Goal: Task Accomplishment & Management: Use online tool/utility

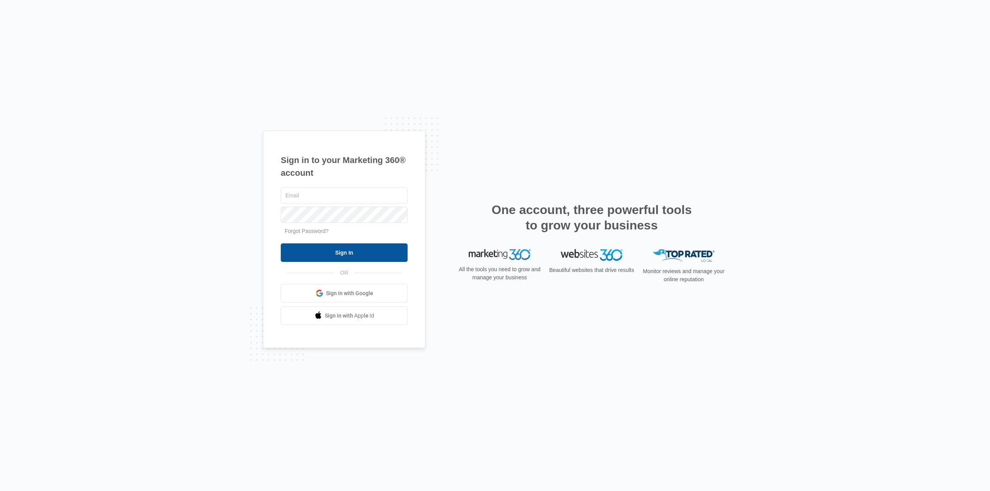
type input "[EMAIL_ADDRESS][DOMAIN_NAME]"
click at [345, 256] on input "Sign In" at bounding box center [344, 253] width 127 height 19
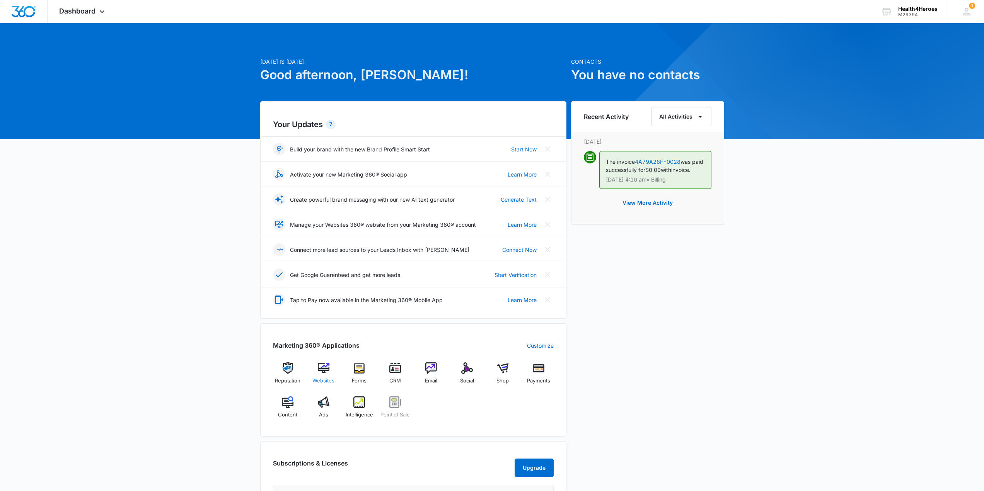
click at [327, 374] on img at bounding box center [324, 369] width 12 height 12
click at [89, 8] on span "Dashboard" at bounding box center [77, 11] width 36 height 8
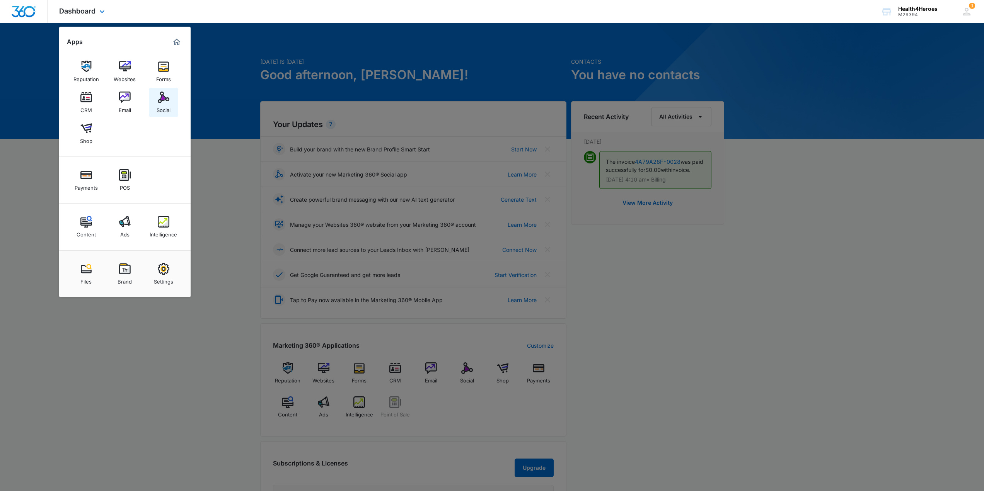
click at [162, 108] on div "Social" at bounding box center [164, 108] width 14 height 10
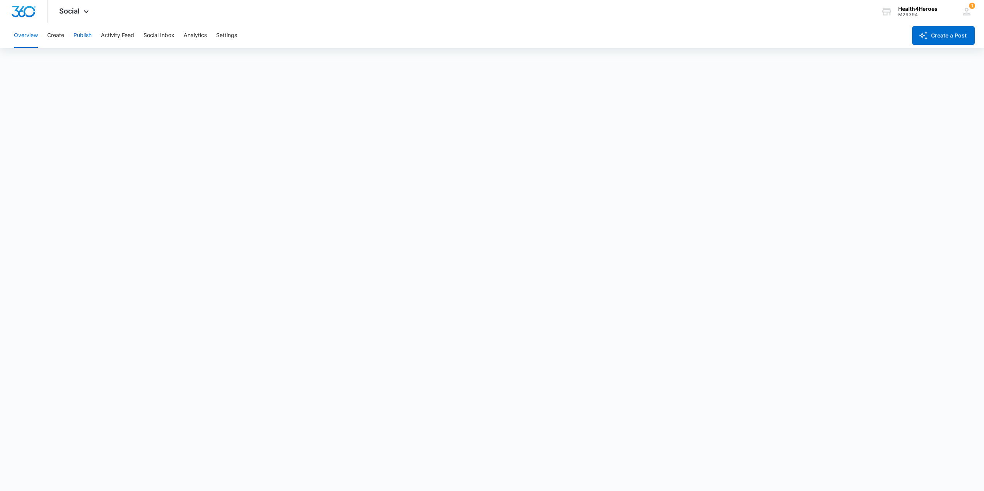
click at [86, 36] on button "Publish" at bounding box center [82, 35] width 18 height 25
